Goal: Information Seeking & Learning: Find specific fact

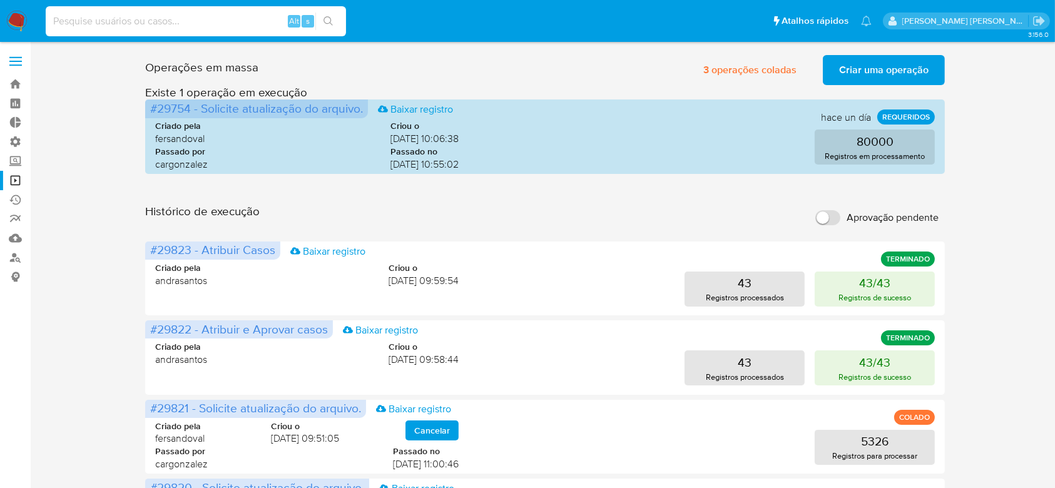
click at [143, 28] on input at bounding box center [196, 21] width 300 height 16
paste input "Oh5pojxBnfTKZv9H5Y0JE6q8"
type input "Oh5pojxBnfTKZv9H5Y0JE6q8"
click at [322, 16] on button "search-icon" at bounding box center [328, 22] width 26 height 18
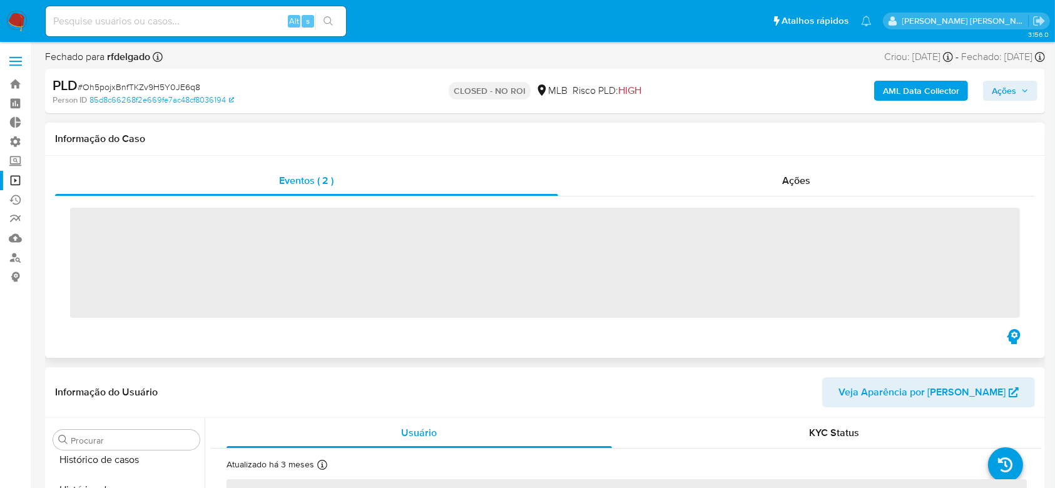
scroll to position [559, 0]
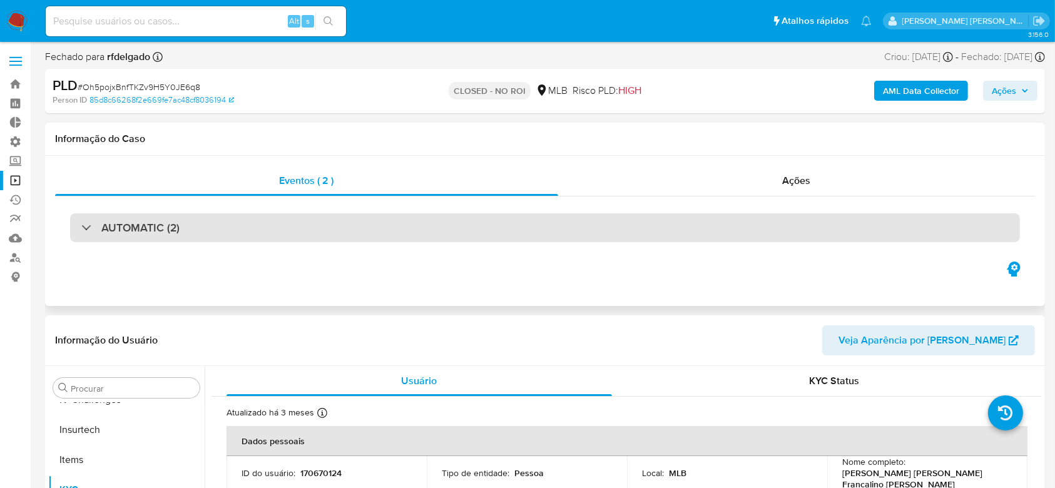
select select "10"
click at [90, 226] on div "AUTOMATIC (2)" at bounding box center [130, 228] width 98 height 14
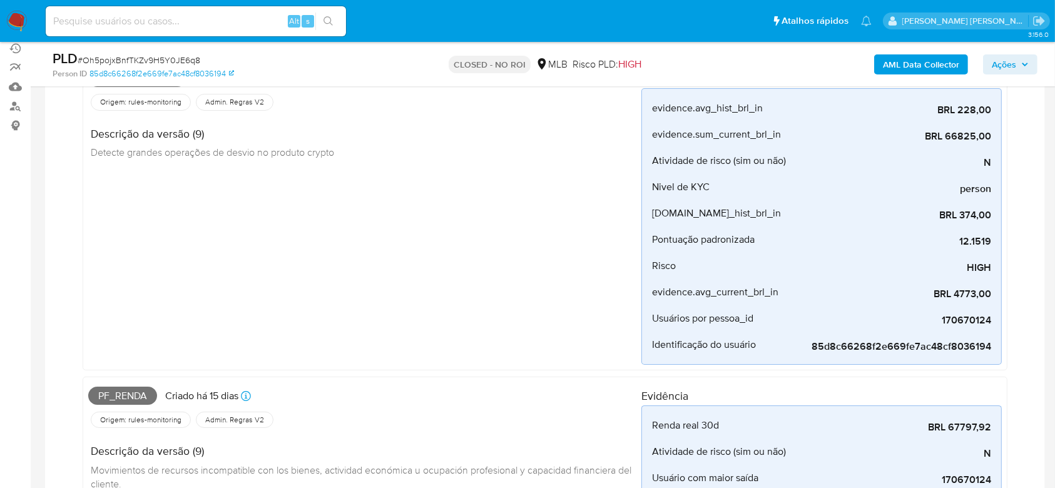
scroll to position [0, 0]
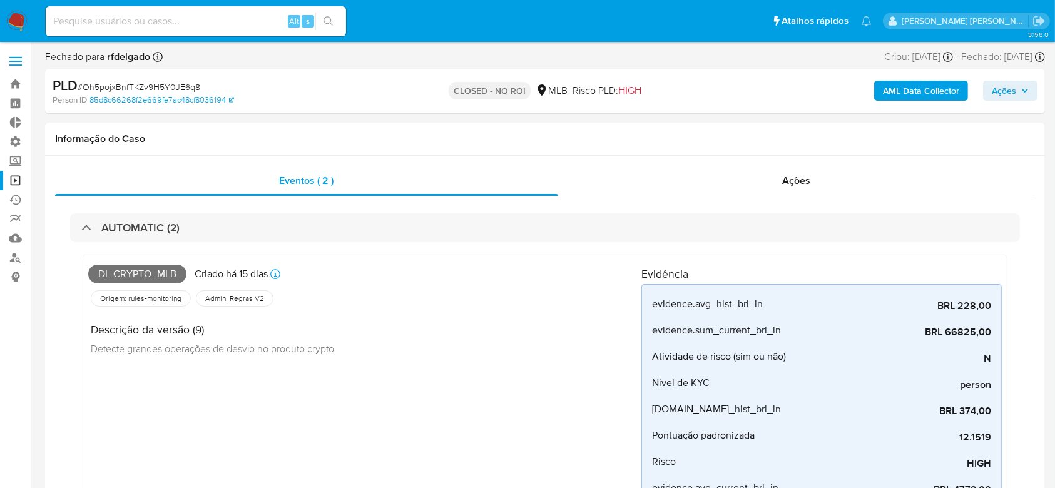
click at [16, 181] on link "Operações em massa" at bounding box center [74, 180] width 149 height 19
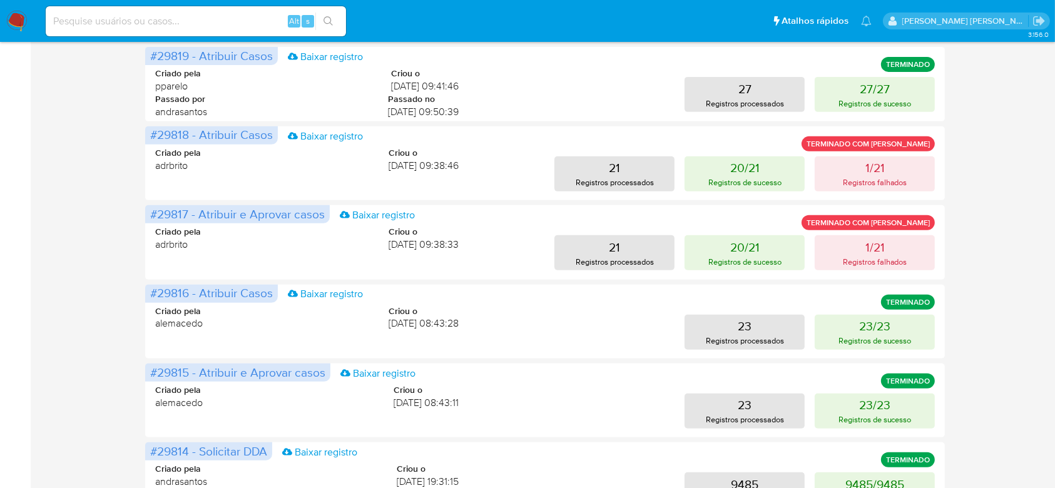
scroll to position [584, 0]
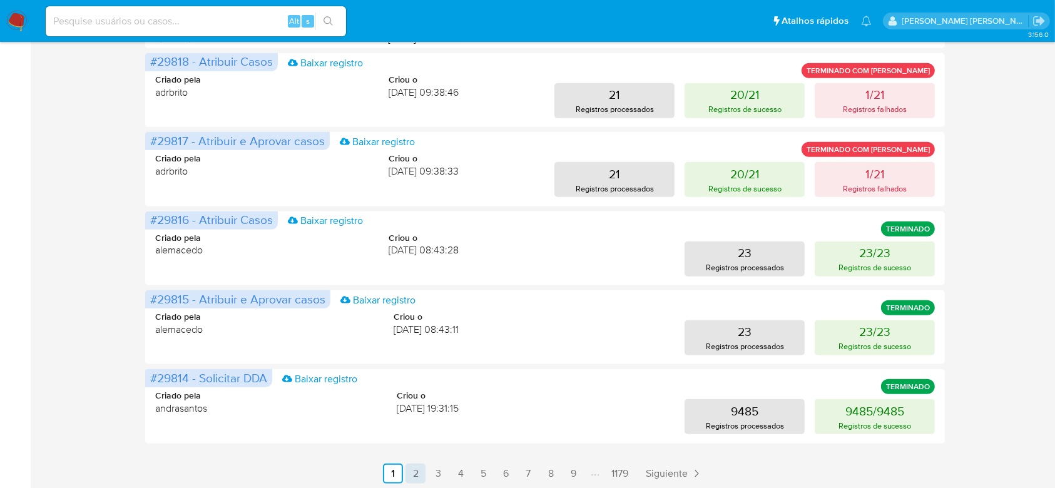
click at [412, 473] on link "2" at bounding box center [415, 474] width 20 height 20
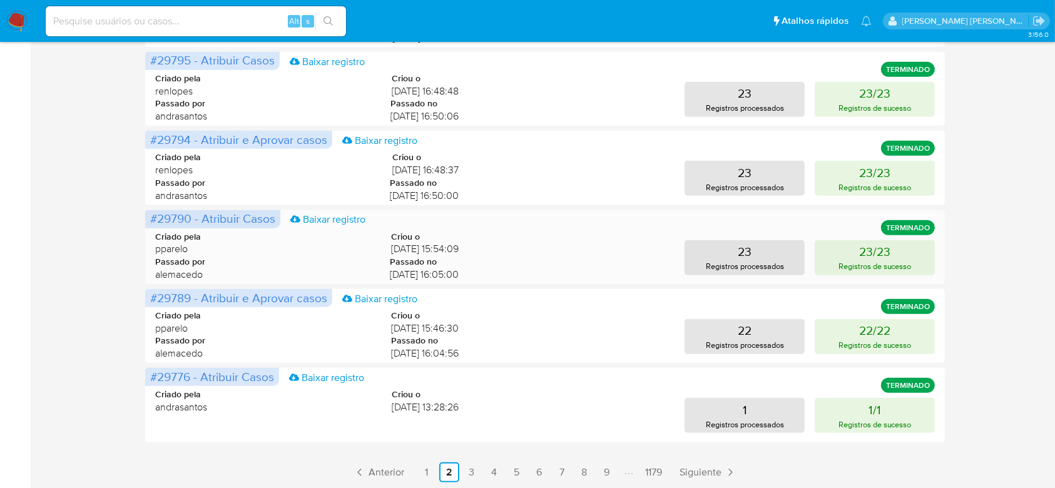
scroll to position [586, 0]
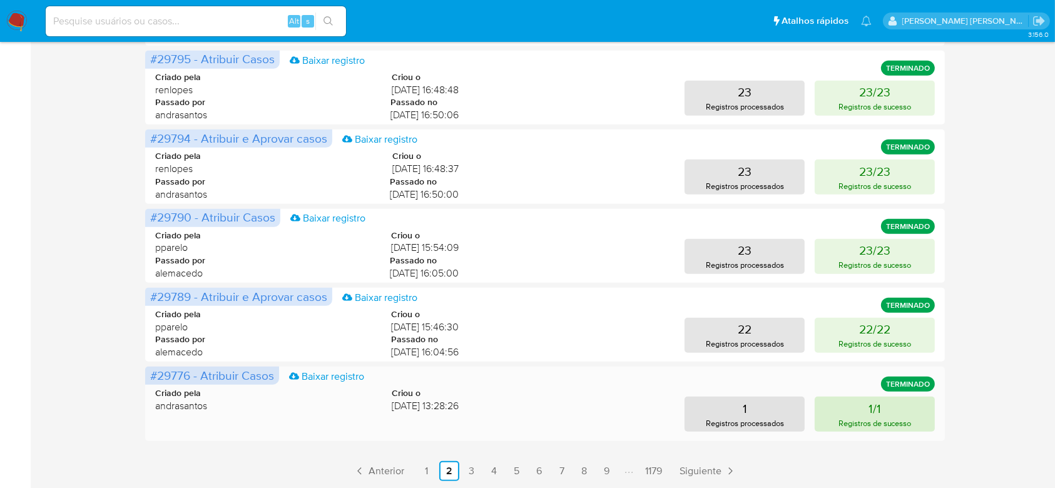
click at [905, 414] on button "1/1 Registros de sucesso" at bounding box center [875, 414] width 120 height 35
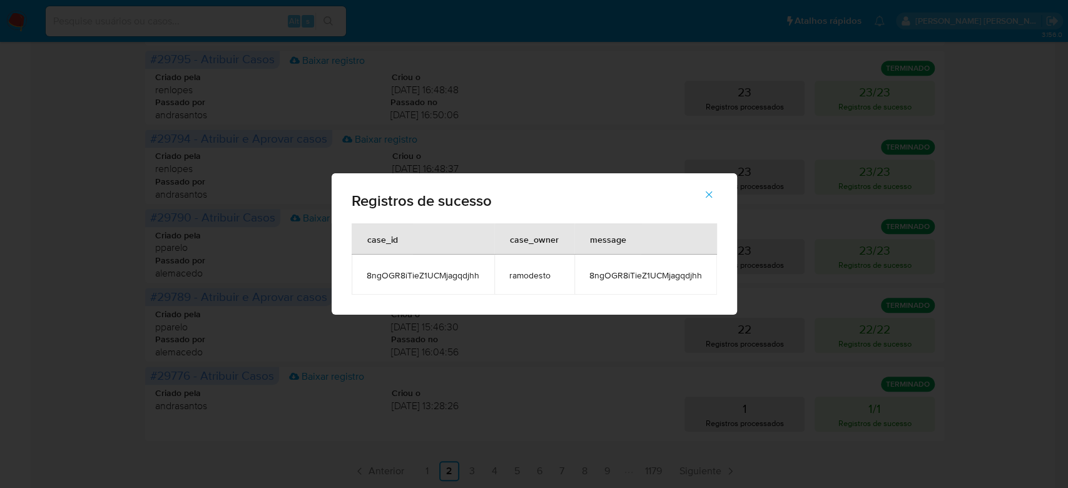
click at [631, 273] on span "8ngOGR8iTieZ1UCMjagqdjhh" at bounding box center [645, 275] width 113 height 11
click at [711, 198] on icon "button" at bounding box center [708, 194] width 11 height 11
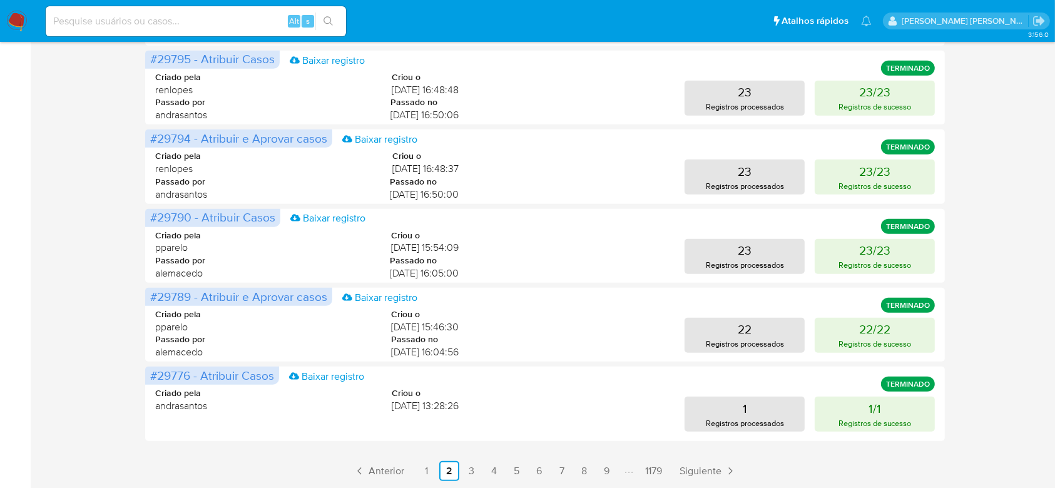
click at [164, 31] on div "Alt s" at bounding box center [196, 21] width 300 height 30
click at [176, 21] on input at bounding box center [196, 21] width 300 height 16
paste input "8ngOGR8iTieZ1UCMjagqdjhh"
type input "8ngOGR8iTieZ1UCMjagqdjhh"
click at [322, 23] on button "search-icon" at bounding box center [328, 22] width 26 height 18
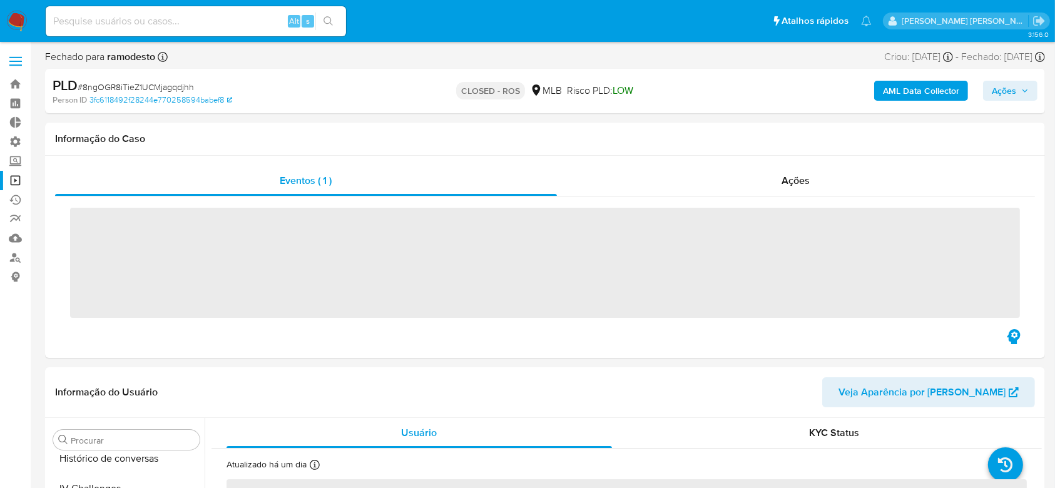
scroll to position [559, 0]
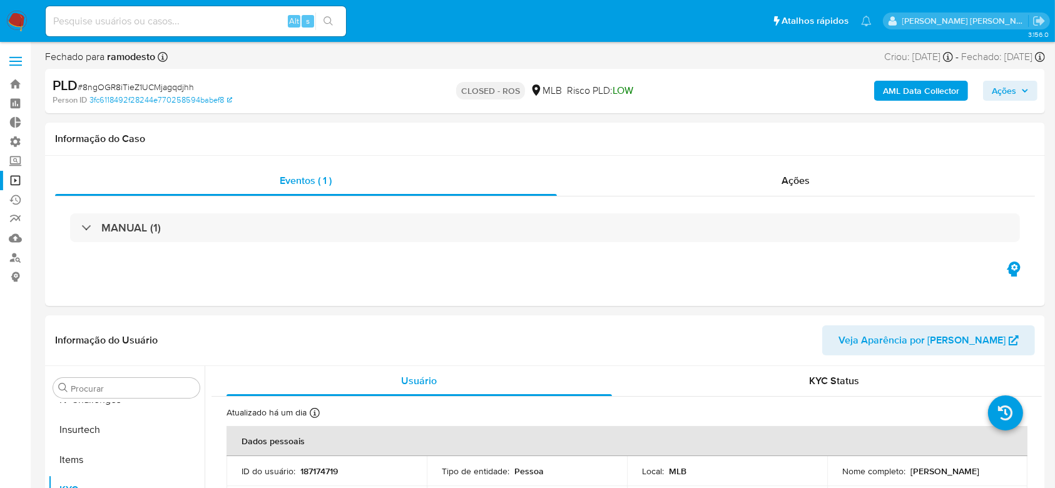
select select "10"
click at [120, 28] on input at bounding box center [196, 21] width 300 height 16
paste input "Kjkn2qh8u0xwDHijcT5pWSkZ"
type input "Kjkn2qh8u0xwDHijcT5pWSkZ"
click at [330, 23] on icon "search-icon" at bounding box center [328, 21] width 10 height 10
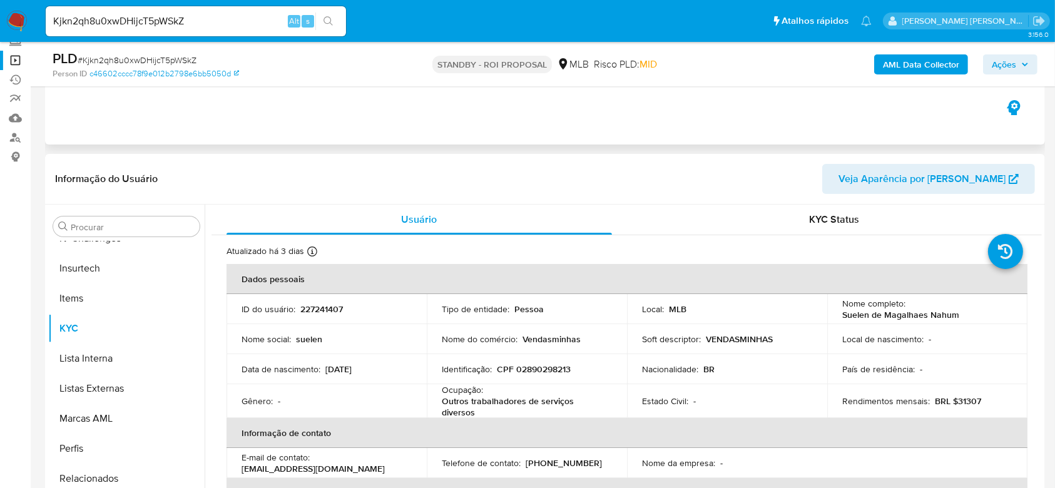
scroll to position [166, 0]
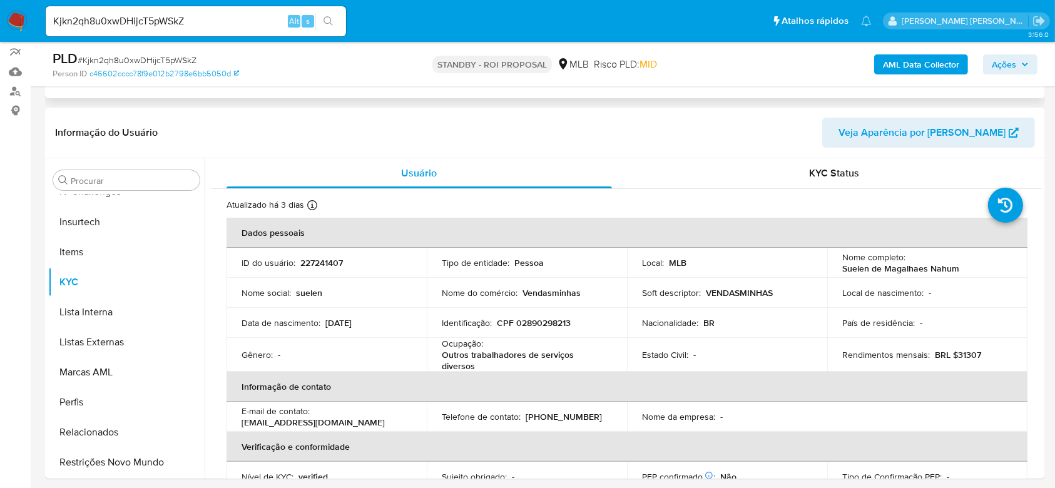
select select "10"
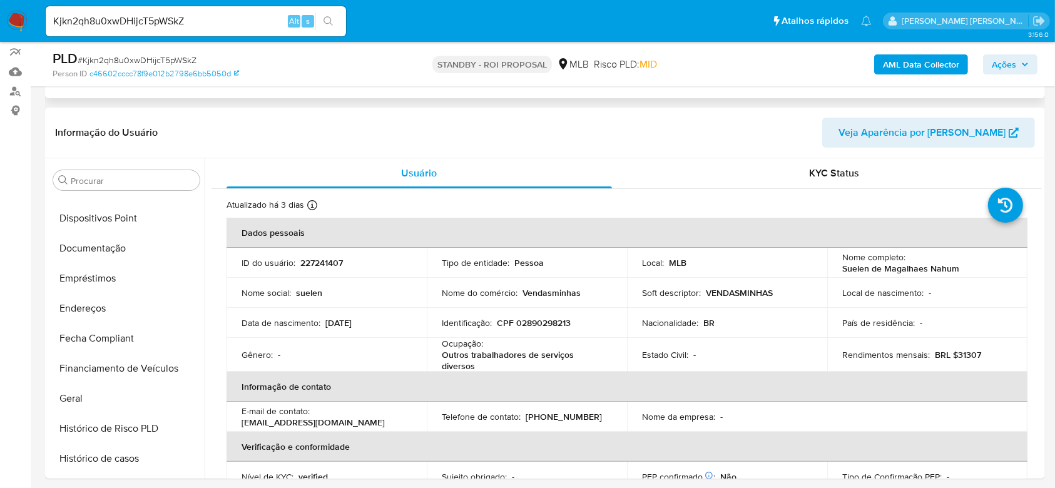
scroll to position [225, 0]
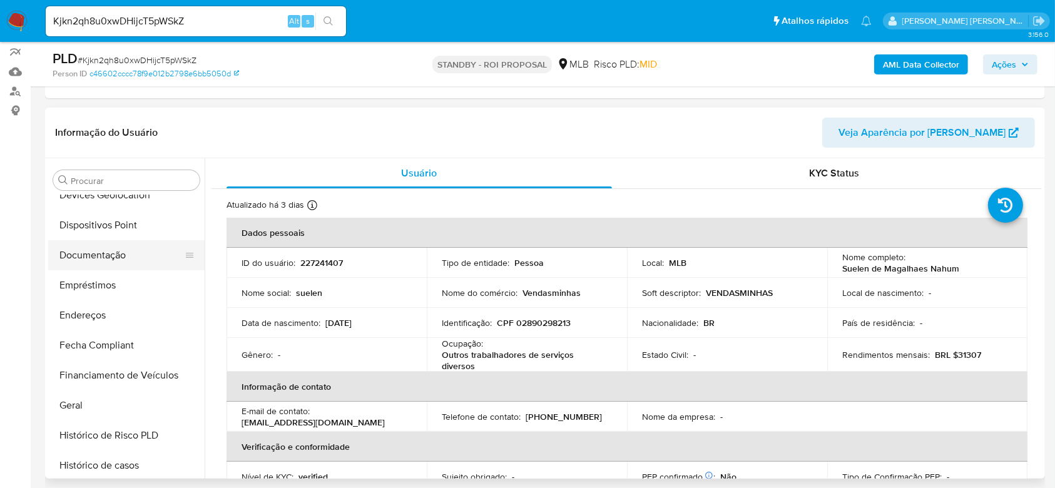
click at [115, 253] on button "Documentação" at bounding box center [121, 255] width 146 height 30
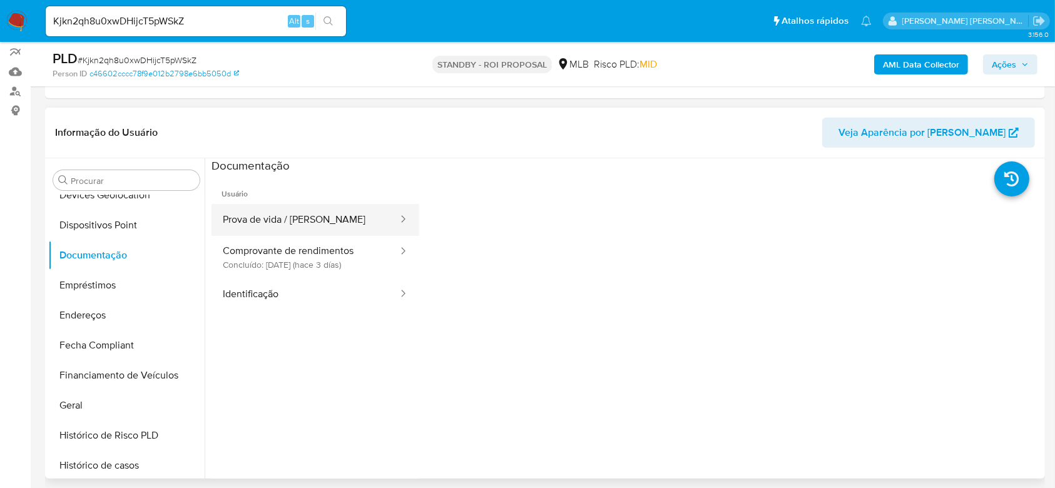
click at [295, 213] on button "Prova de vida / Selfie" at bounding box center [305, 220] width 188 height 32
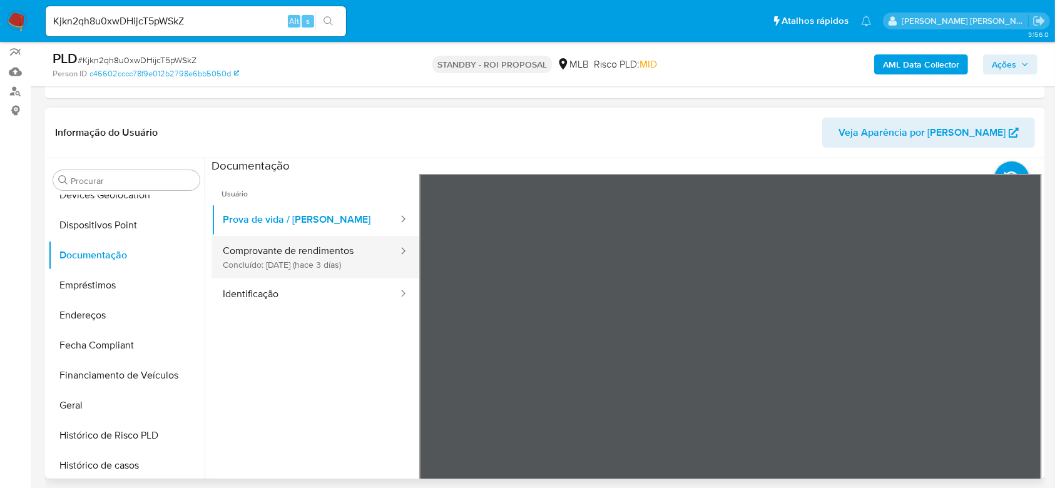
click at [305, 257] on button "Comprovante de rendimentos Concluído: 24/08/2025 (hace 3 días)" at bounding box center [305, 257] width 188 height 43
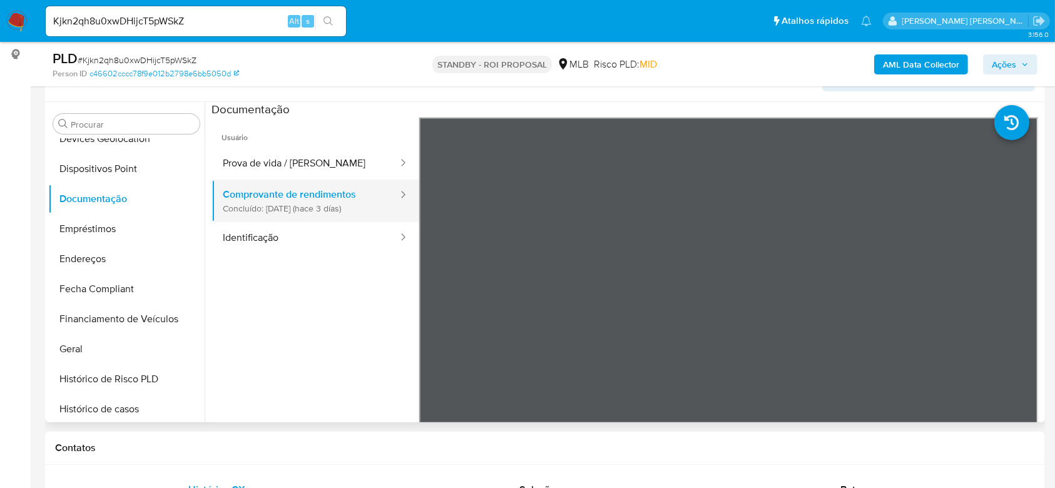
scroll to position [166, 0]
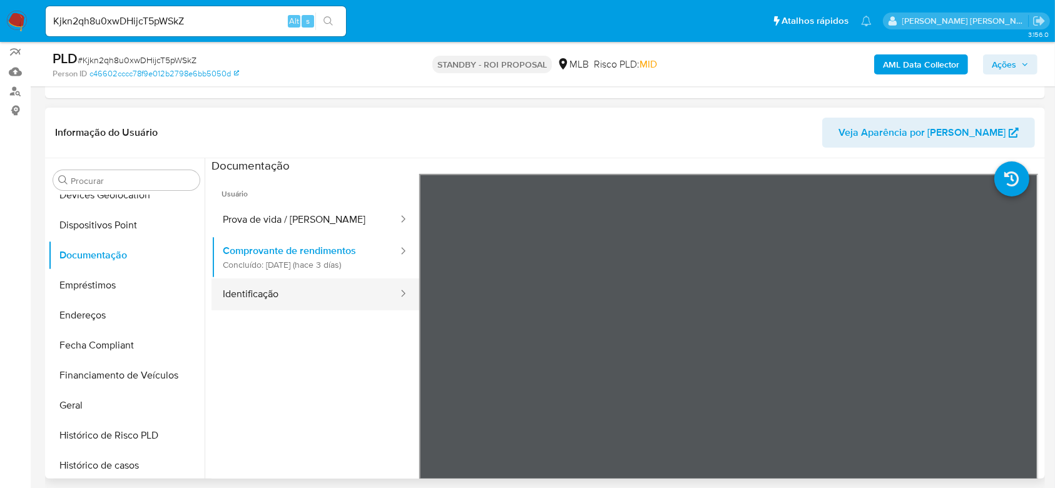
click at [317, 298] on button "Identificação" at bounding box center [305, 294] width 188 height 32
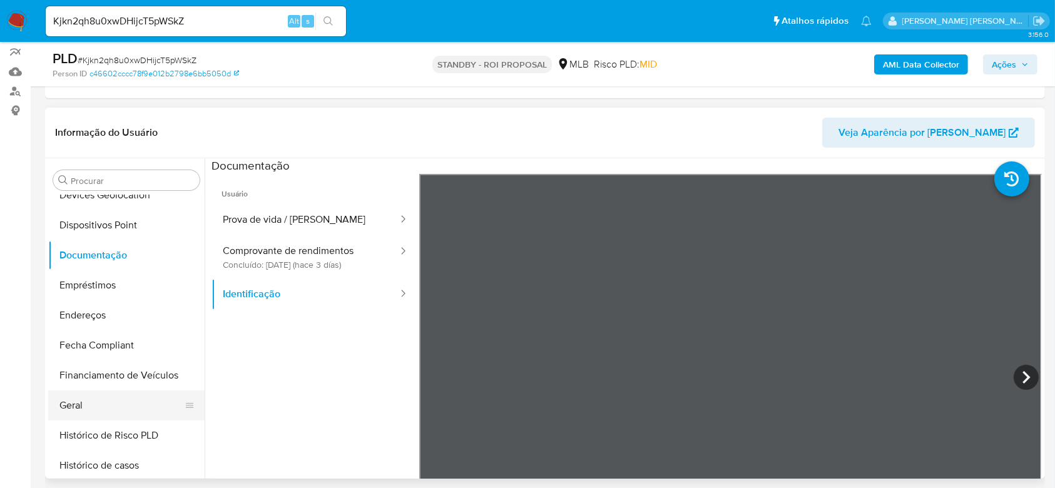
click at [70, 407] on button "Geral" at bounding box center [121, 405] width 146 height 30
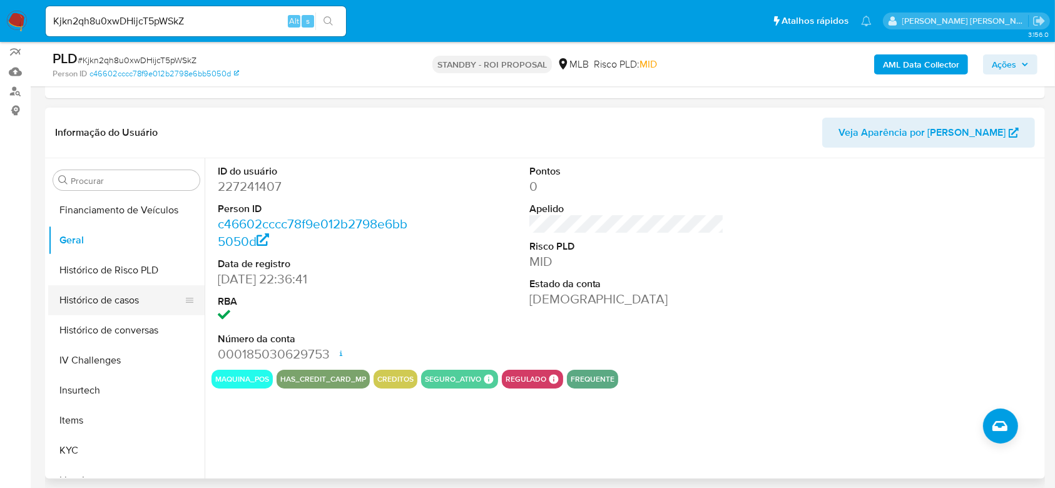
scroll to position [392, 0]
click at [110, 298] on button "Histórico de casos" at bounding box center [121, 299] width 146 height 30
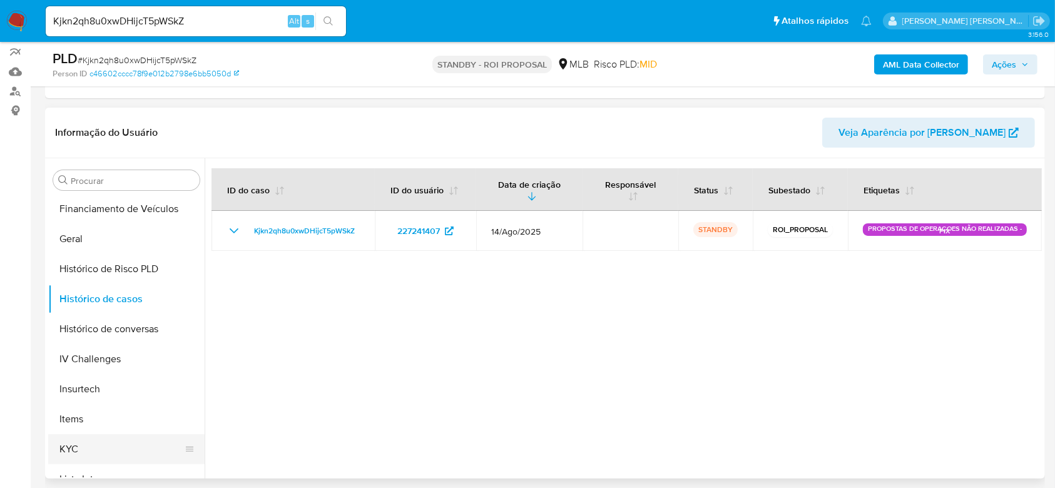
click at [91, 455] on button "KYC" at bounding box center [121, 449] width 146 height 30
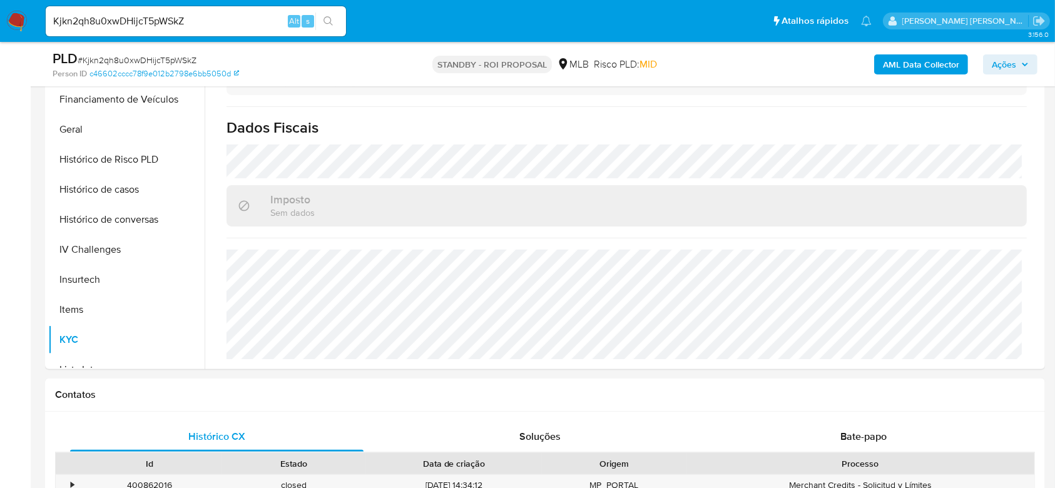
scroll to position [231, 0]
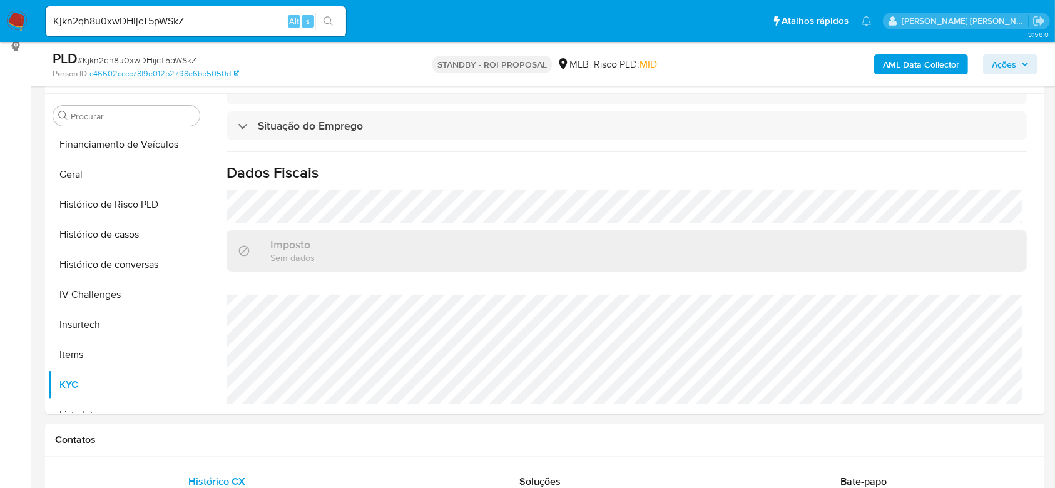
click at [139, 22] on input "Kjkn2qh8u0xwDHijcT5pWSkZ" at bounding box center [196, 21] width 300 height 16
paste input "9zNggEYoAPbp3u6b0HueEeVv"
type input "9zNggEYoAPbp3u6b0HueEeVv"
click at [335, 17] on button "search-icon" at bounding box center [328, 22] width 26 height 18
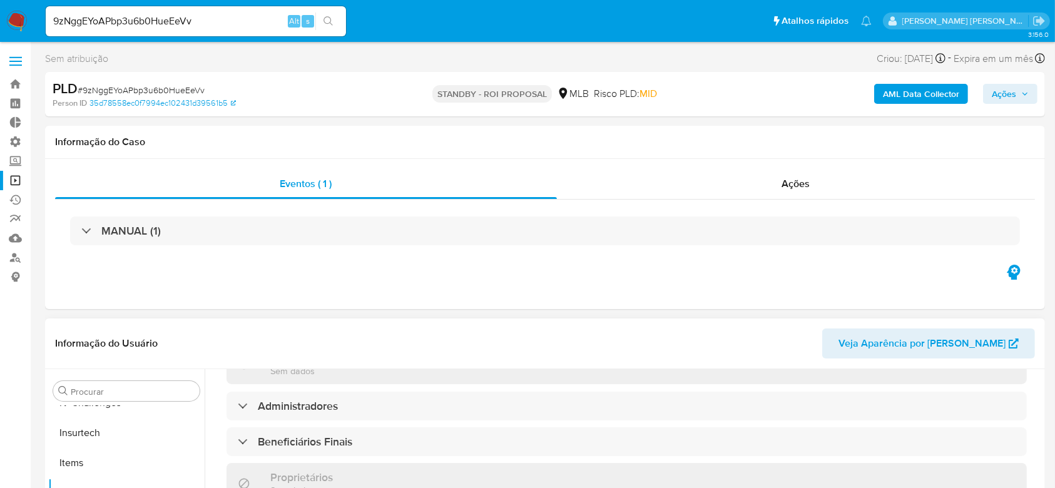
scroll to position [549, 0]
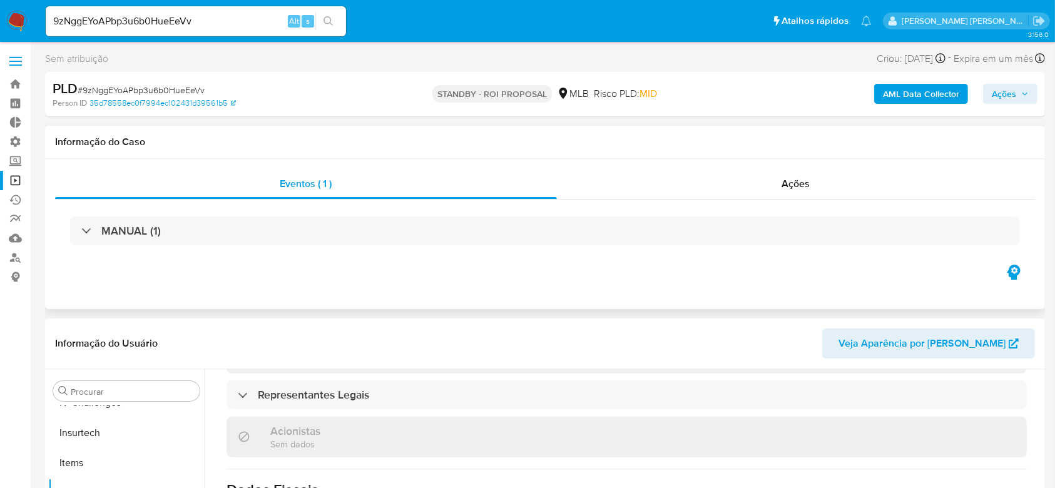
select select "10"
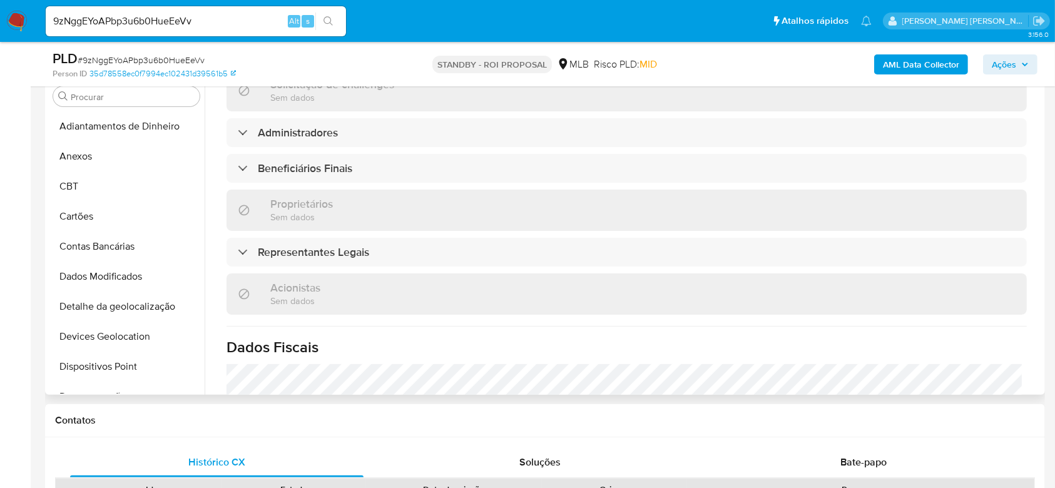
scroll to position [166, 0]
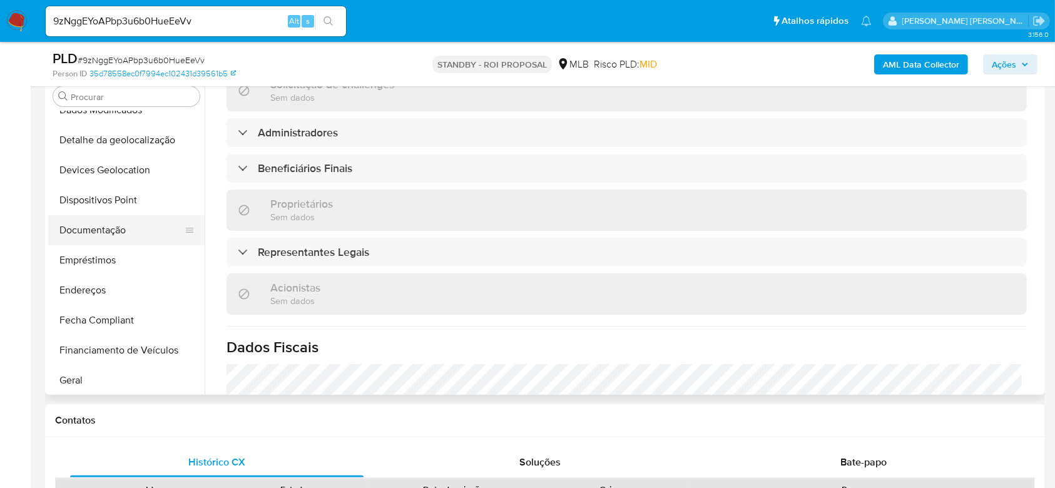
click at [95, 228] on button "Documentação" at bounding box center [121, 230] width 146 height 30
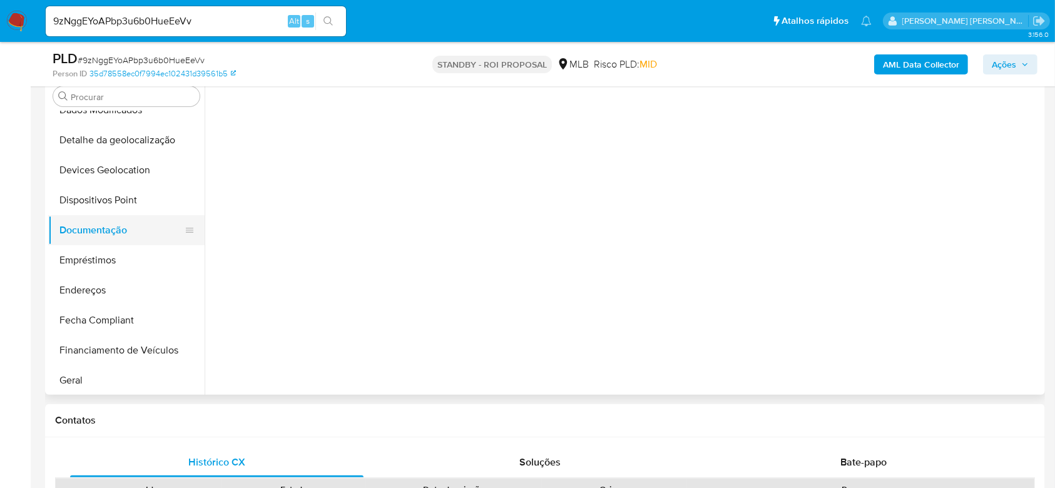
scroll to position [0, 0]
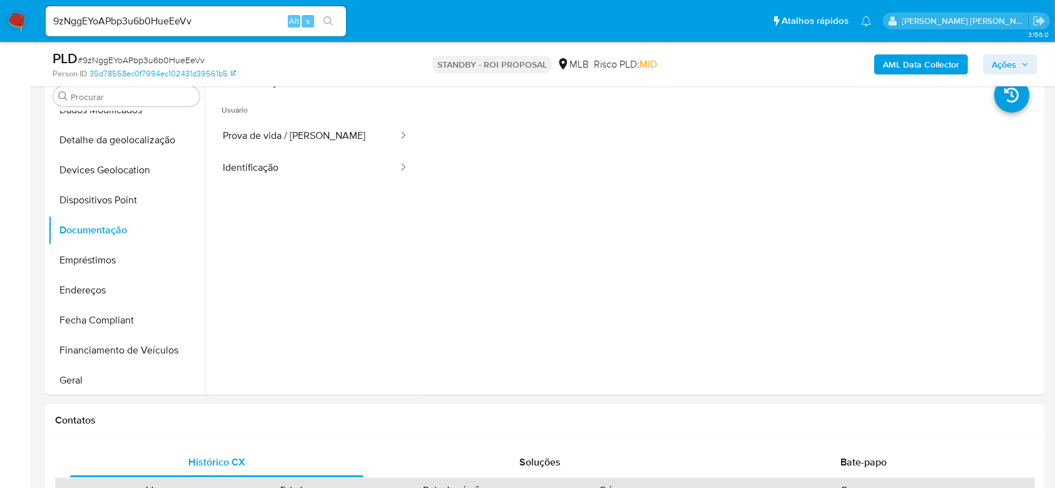
click at [125, 22] on input "9zNggEYoAPbp3u6b0HueEeVv" at bounding box center [196, 21] width 300 height 16
click at [334, 22] on button "search-icon" at bounding box center [328, 22] width 26 height 18
click at [254, 139] on button "Prova de vida / Selfie" at bounding box center [305, 136] width 188 height 32
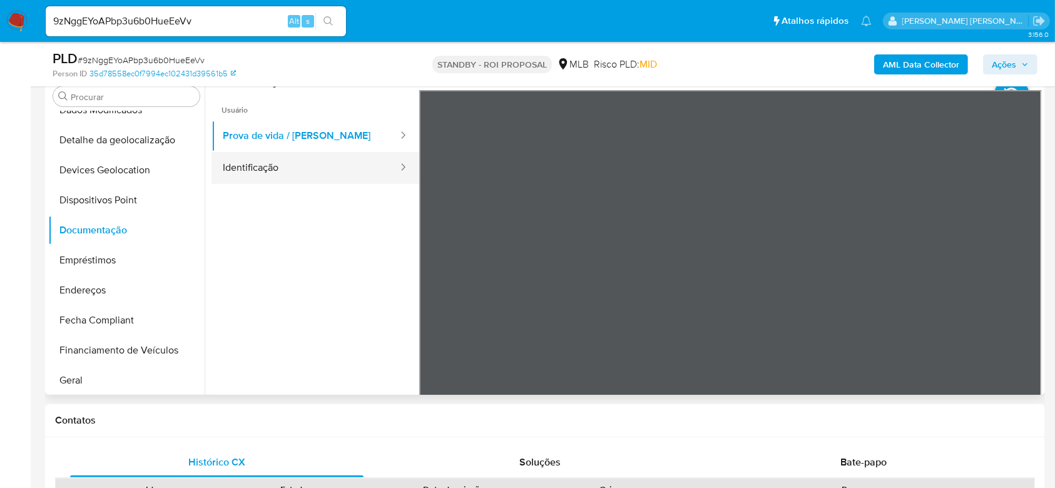
click at [255, 175] on button "Identificação" at bounding box center [305, 168] width 188 height 32
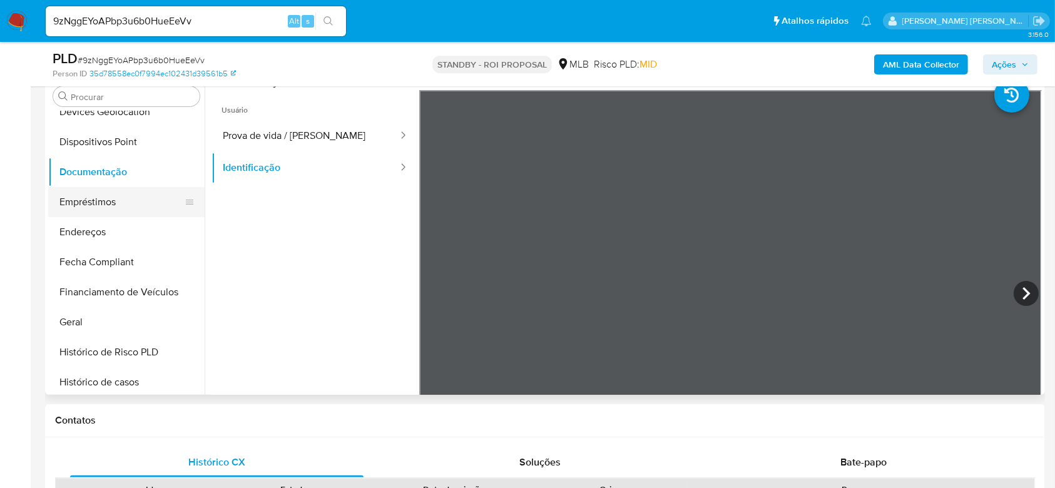
scroll to position [250, 0]
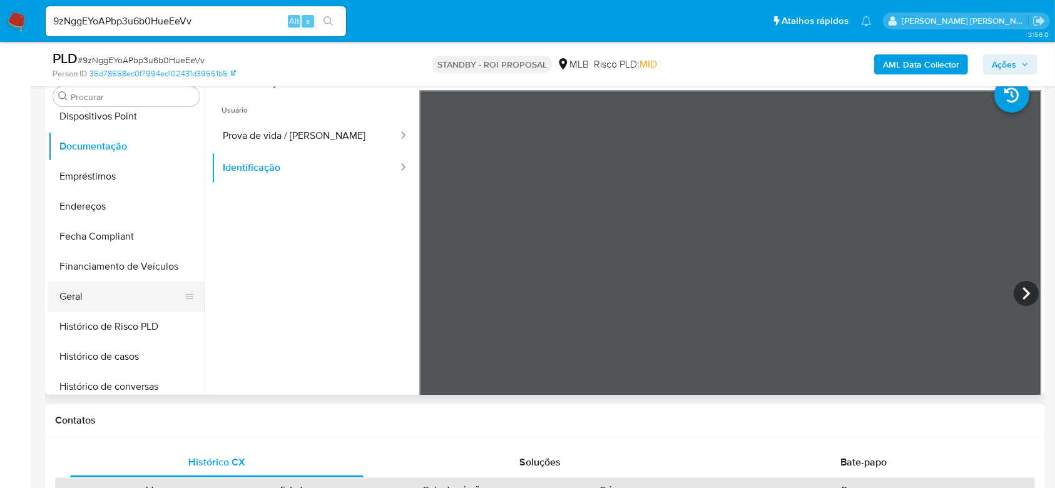
click at [93, 293] on button "Geral" at bounding box center [121, 297] width 146 height 30
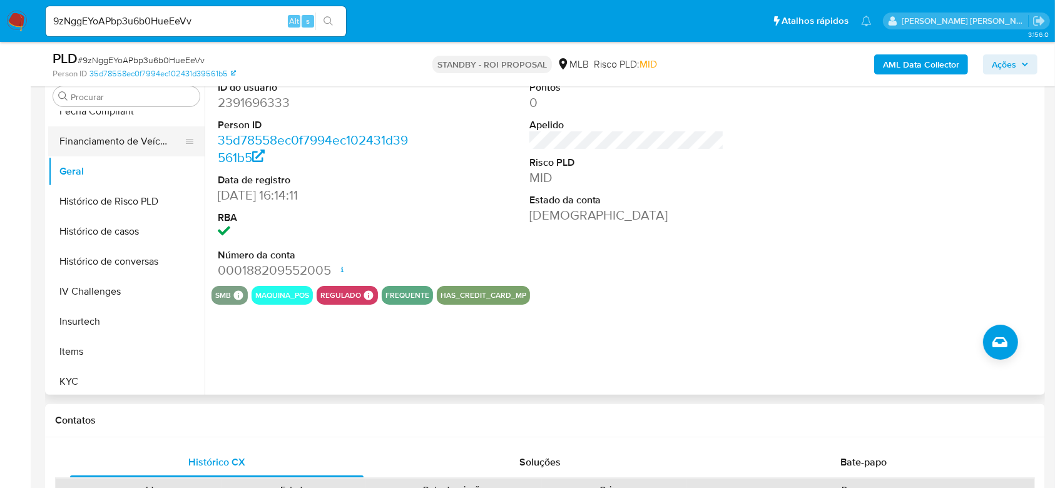
scroll to position [417, 0]
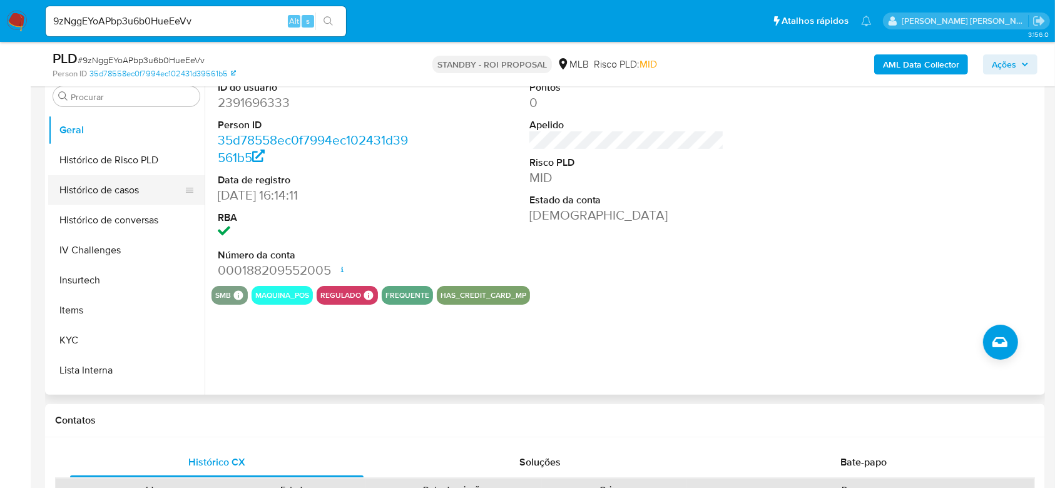
click at [85, 196] on button "Histórico de casos" at bounding box center [121, 190] width 146 height 30
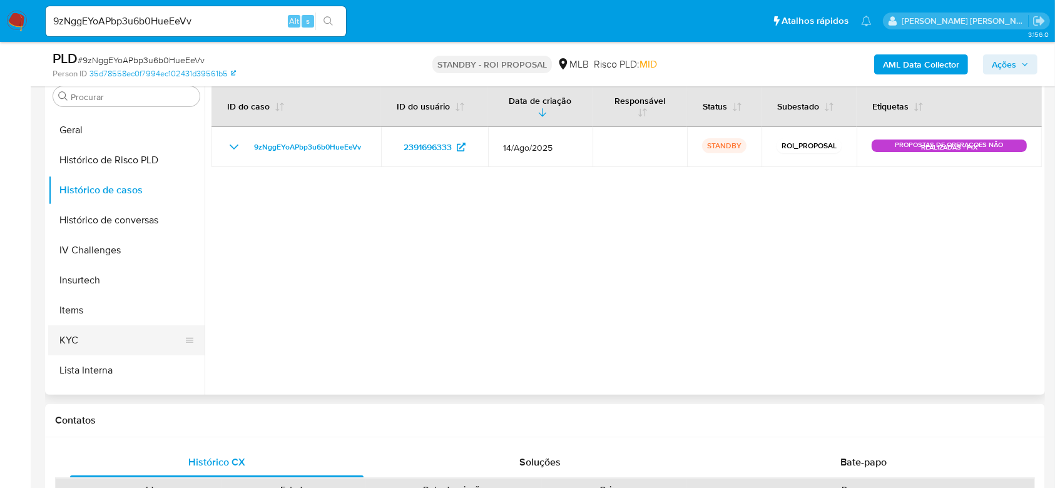
click at [82, 348] on button "KYC" at bounding box center [121, 340] width 146 height 30
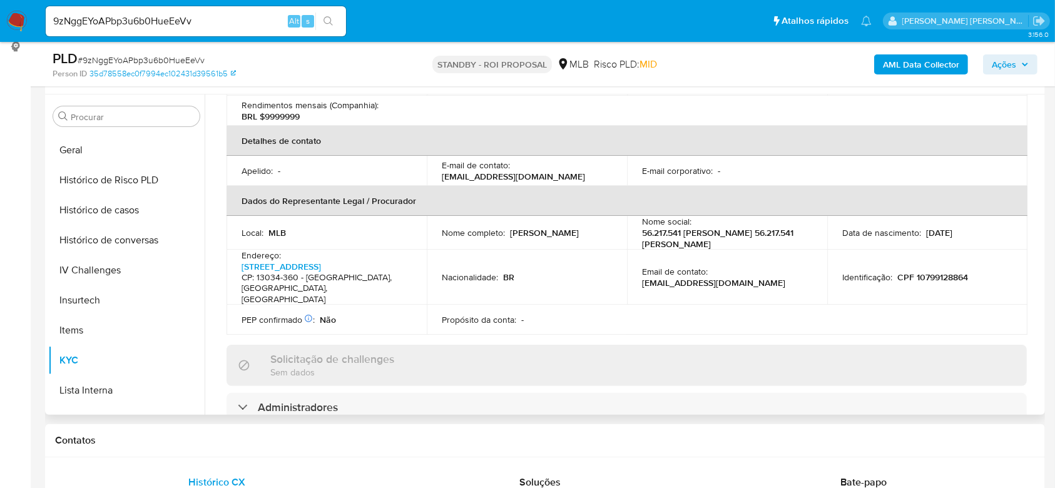
scroll to position [333, 0]
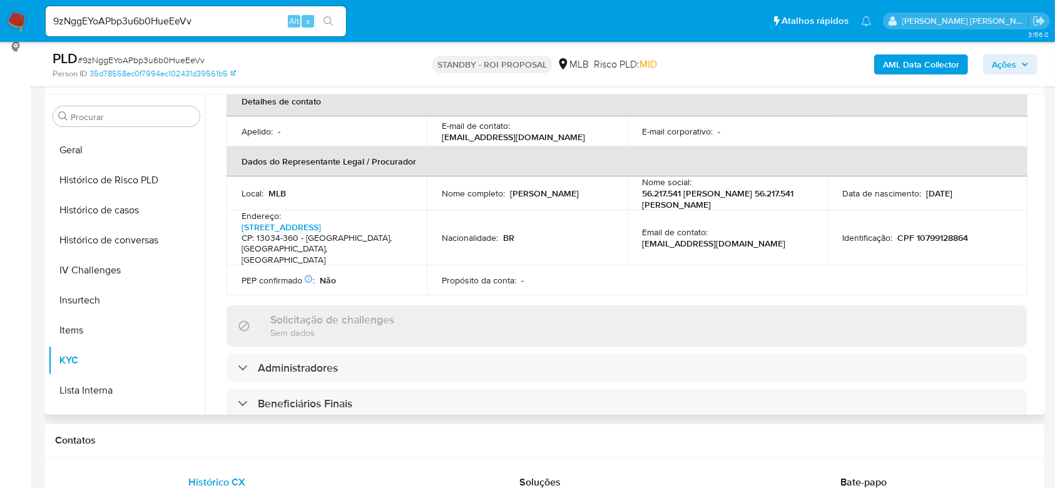
click at [291, 233] on h4 "CP: 13034-360 - Campinas, São Paulo, Brasil" at bounding box center [324, 249] width 165 height 33
click at [297, 221] on link "Rua Celeste Grande 293, Vila Iapi" at bounding box center [281, 227] width 79 height 13
